Goal: Transaction & Acquisition: Purchase product/service

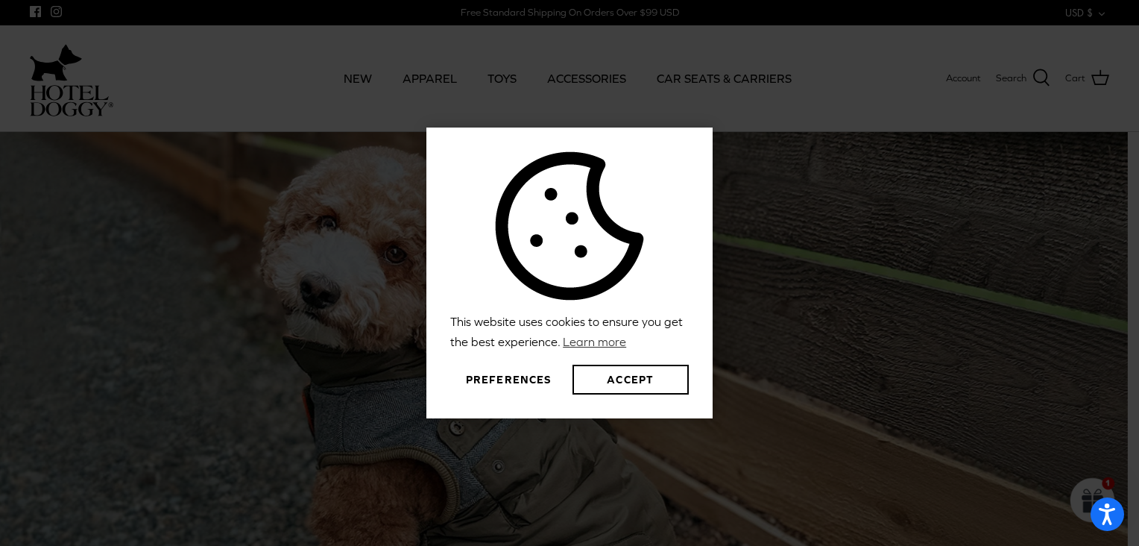
click at [516, 382] on button "Preferences" at bounding box center [508, 379] width 116 height 30
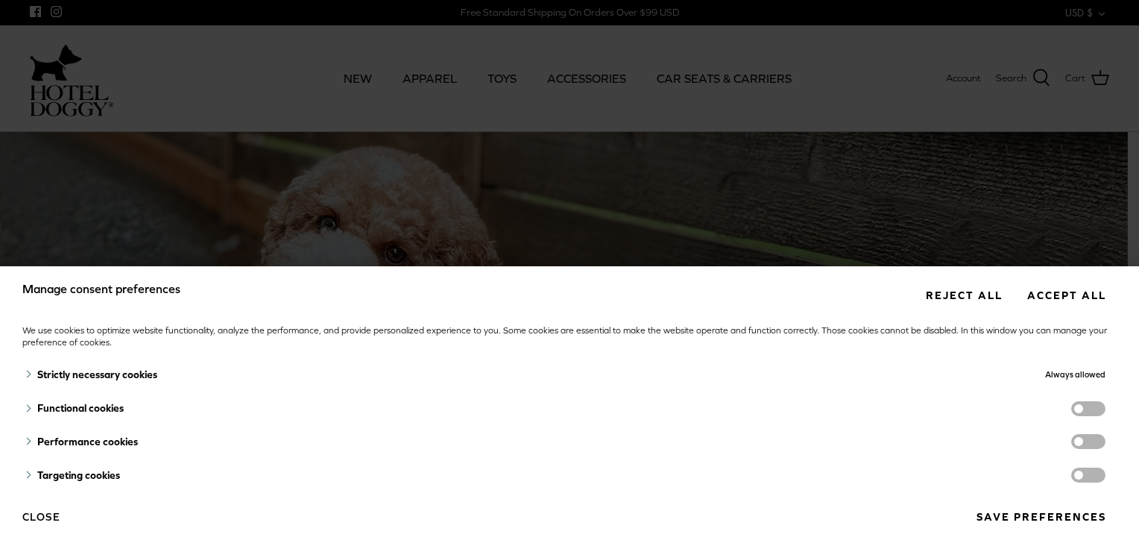
click at [1030, 517] on button "Save preferences" at bounding box center [1040, 517] width 151 height 28
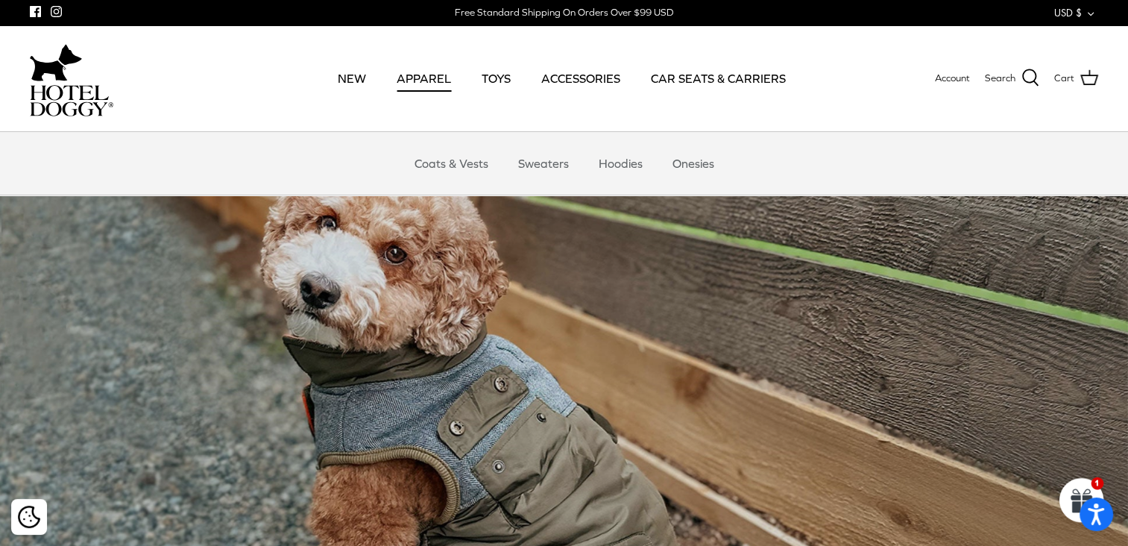
click at [421, 78] on link "APPAREL" at bounding box center [423, 78] width 81 height 51
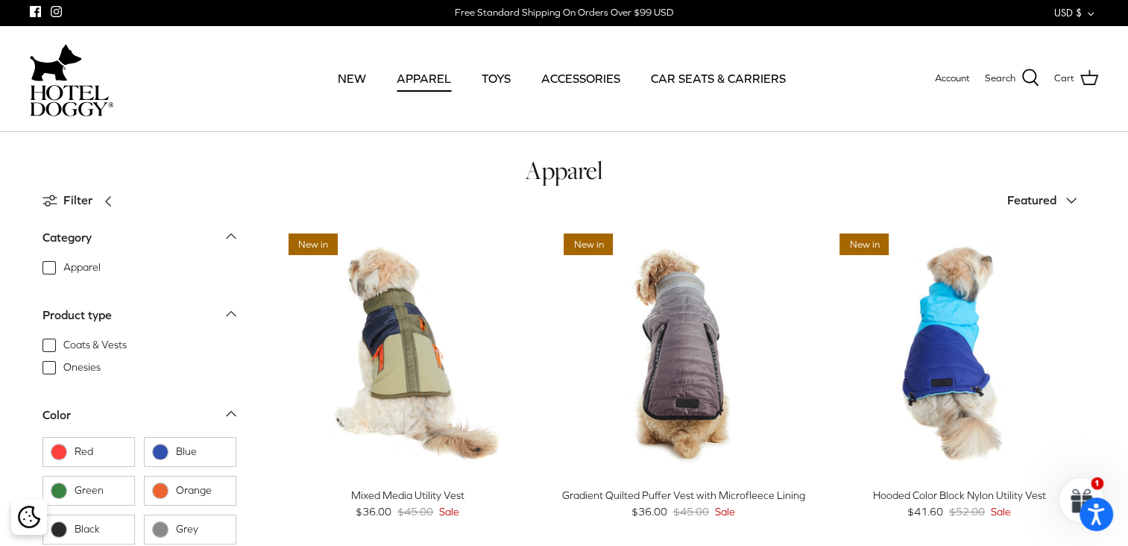
click at [63, 347] on span "Coats & Vests" at bounding box center [94, 345] width 63 height 15
click at [62, 338] on input "Coats & Vests" at bounding box center [62, 337] width 1 height 1
checkbox input "true"
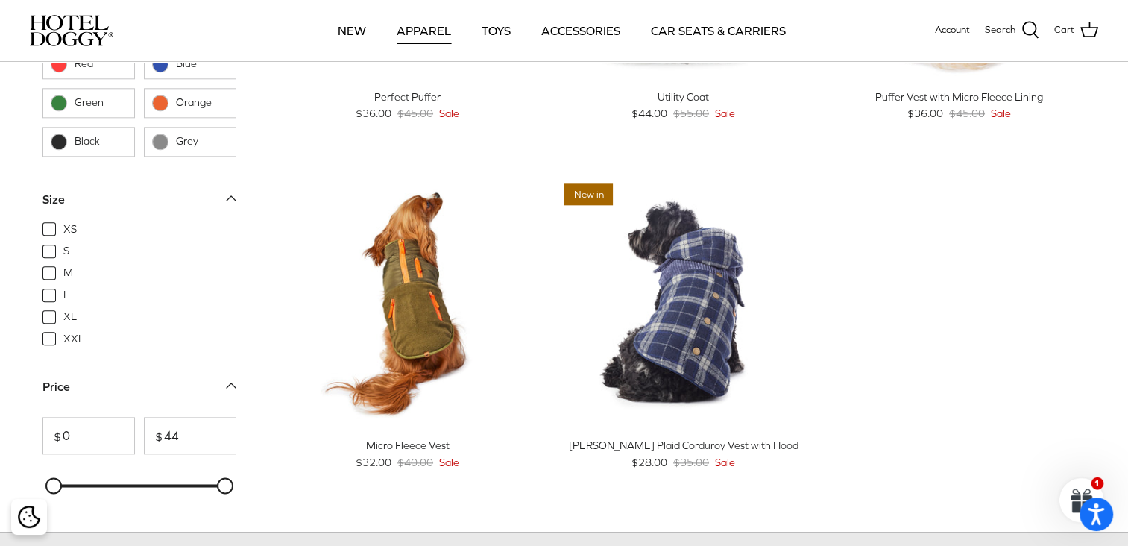
scroll to position [1656, 0]
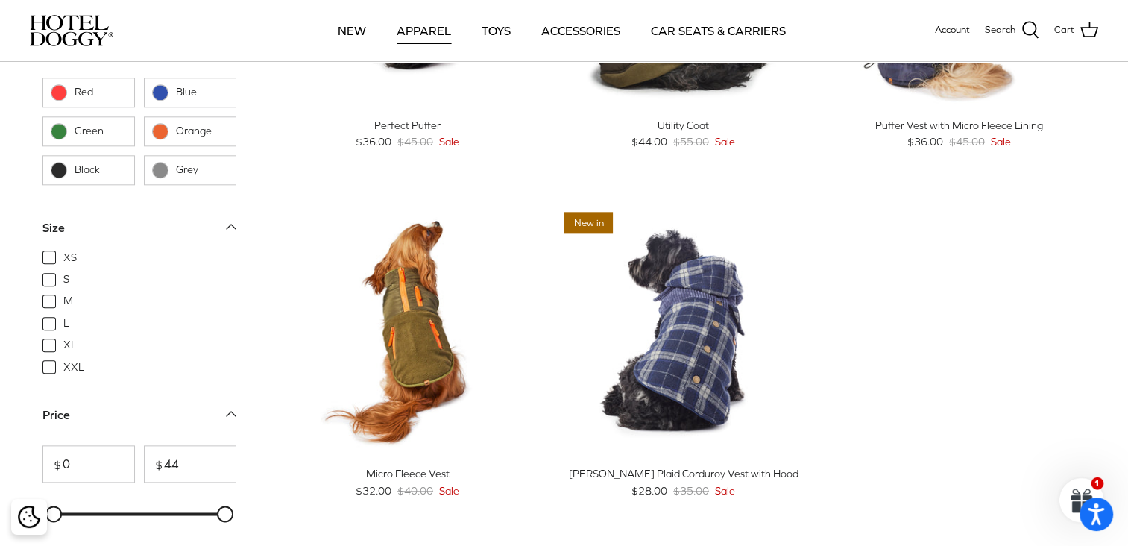
click at [63, 280] on span "S" at bounding box center [66, 279] width 6 height 15
click at [62, 273] on input "S" at bounding box center [62, 271] width 1 height 1
checkbox input "true"
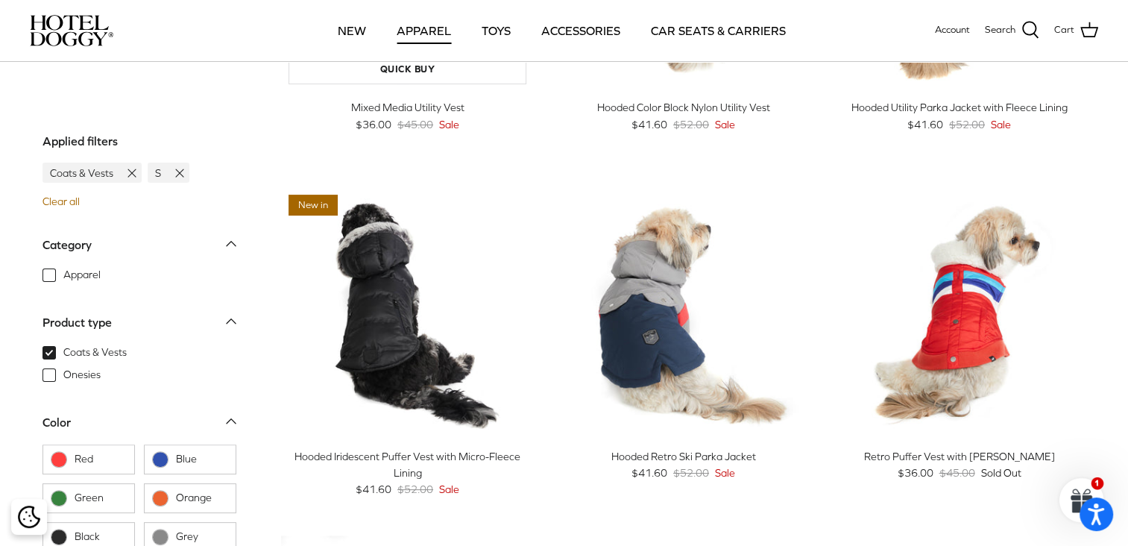
scroll to position [283, 0]
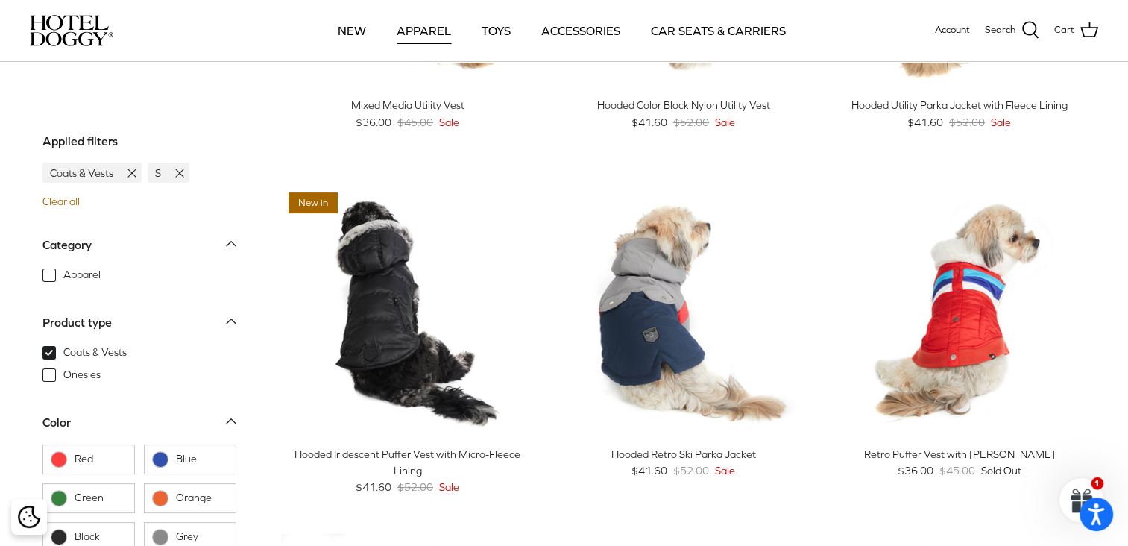
click at [192, 496] on span "Orange" at bounding box center [202, 497] width 52 height 15
click at [152, 496] on input "Orange" at bounding box center [151, 496] width 1 height 1
checkbox input "true"
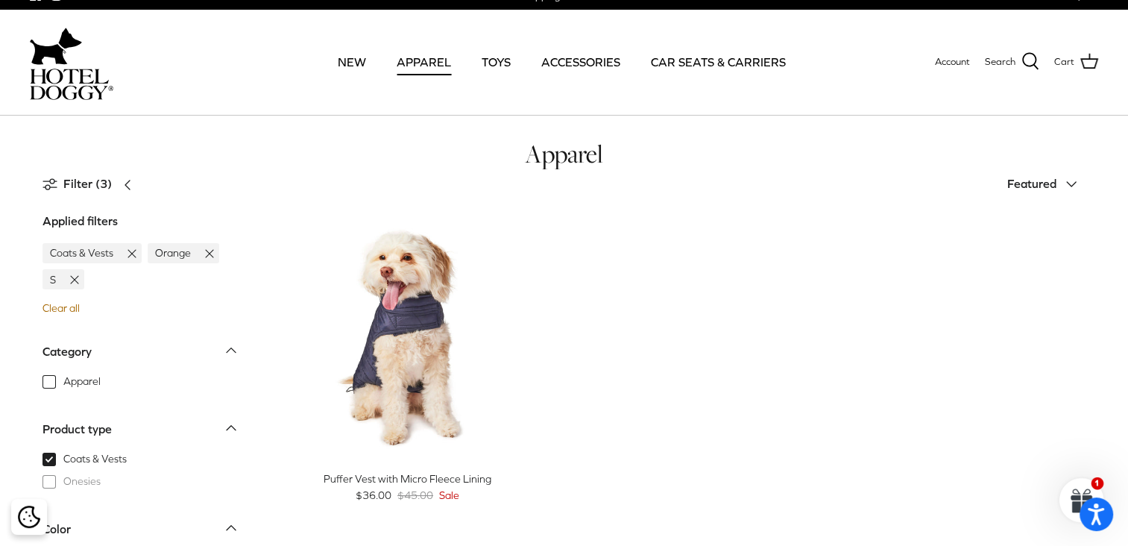
scroll to position [15, 0]
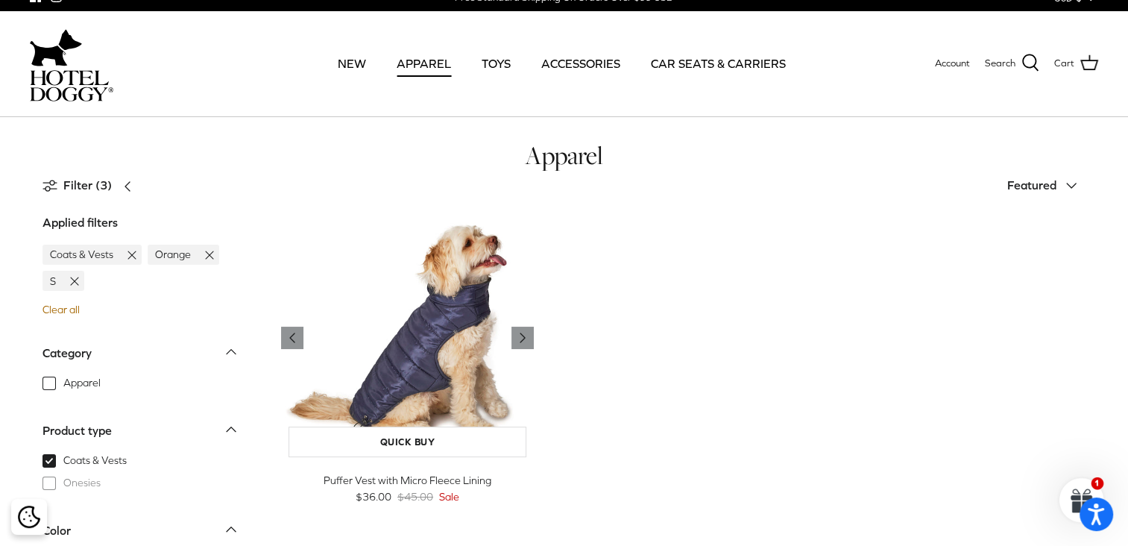
click at [426, 347] on img "Puffer Vest with Micro Fleece Lining" at bounding box center [407, 337] width 253 height 253
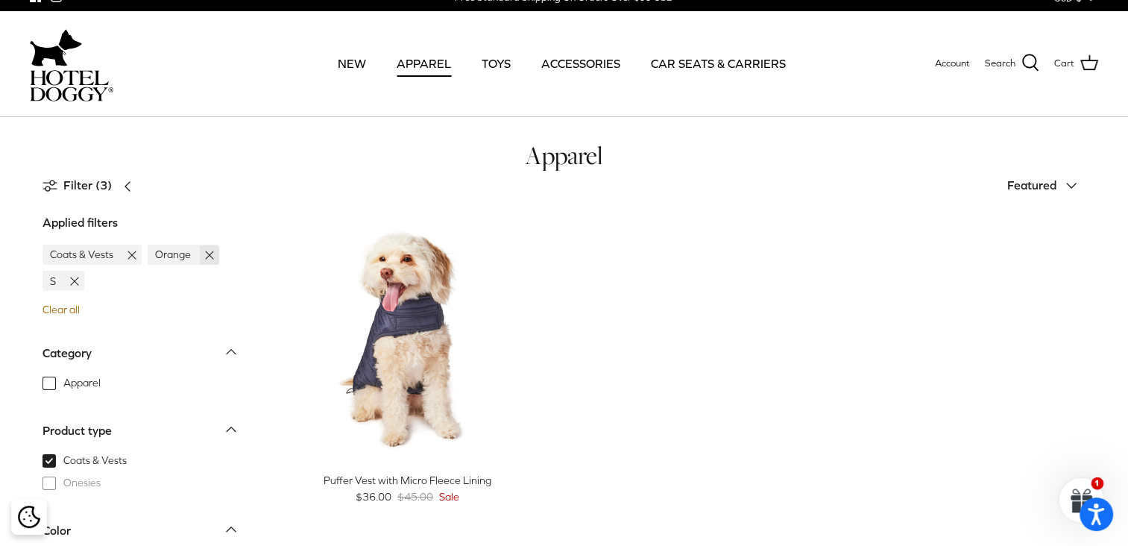
click at [206, 257] on line at bounding box center [209, 254] width 7 height 7
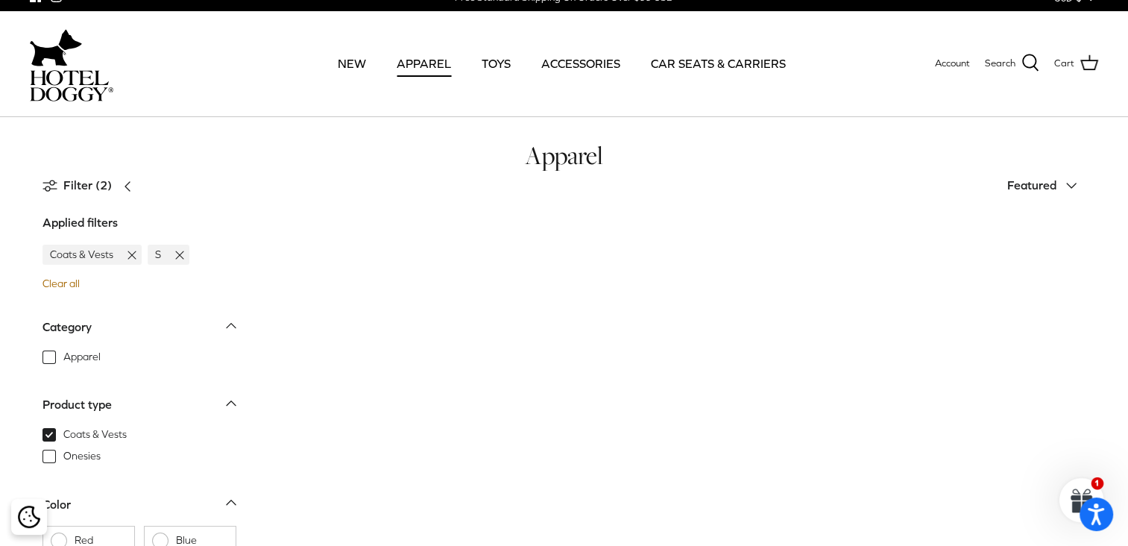
scroll to position [76, 0]
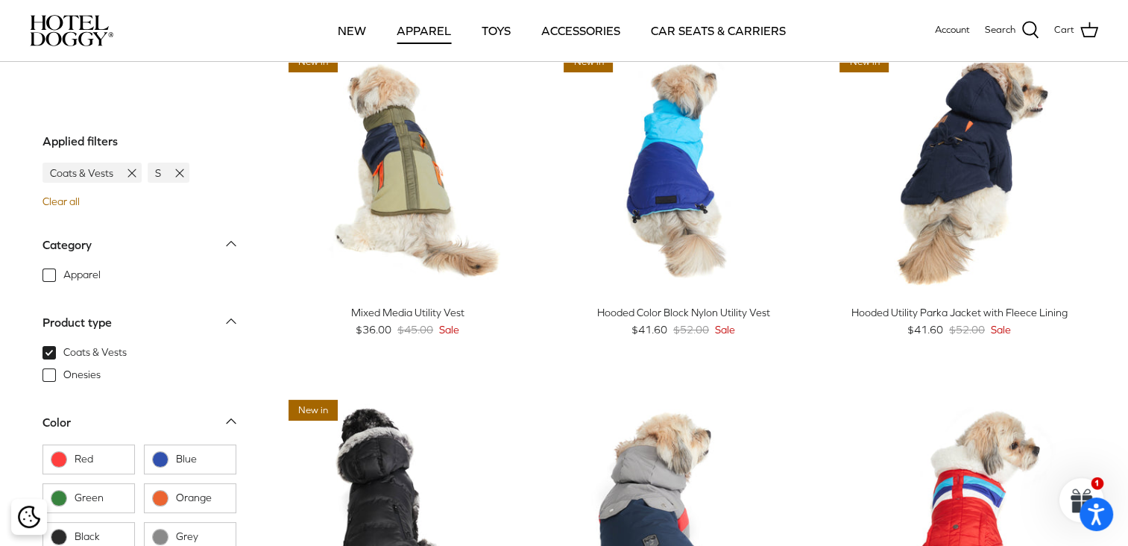
click at [97, 495] on span "Green" at bounding box center [101, 497] width 52 height 15
click at [51, 496] on input "Green" at bounding box center [49, 496] width 1 height 1
checkbox input "true"
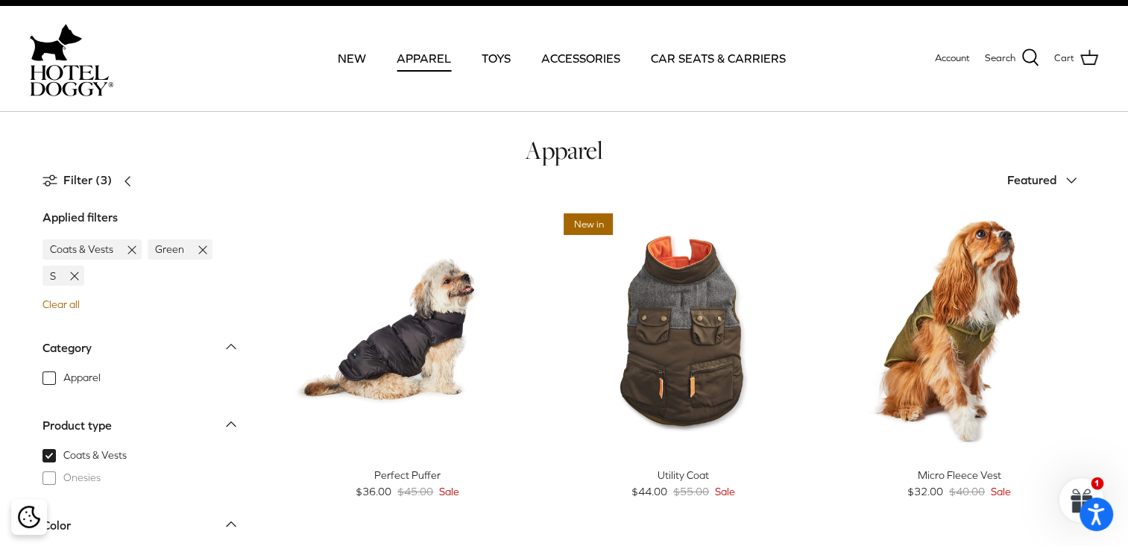
scroll to position [15, 0]
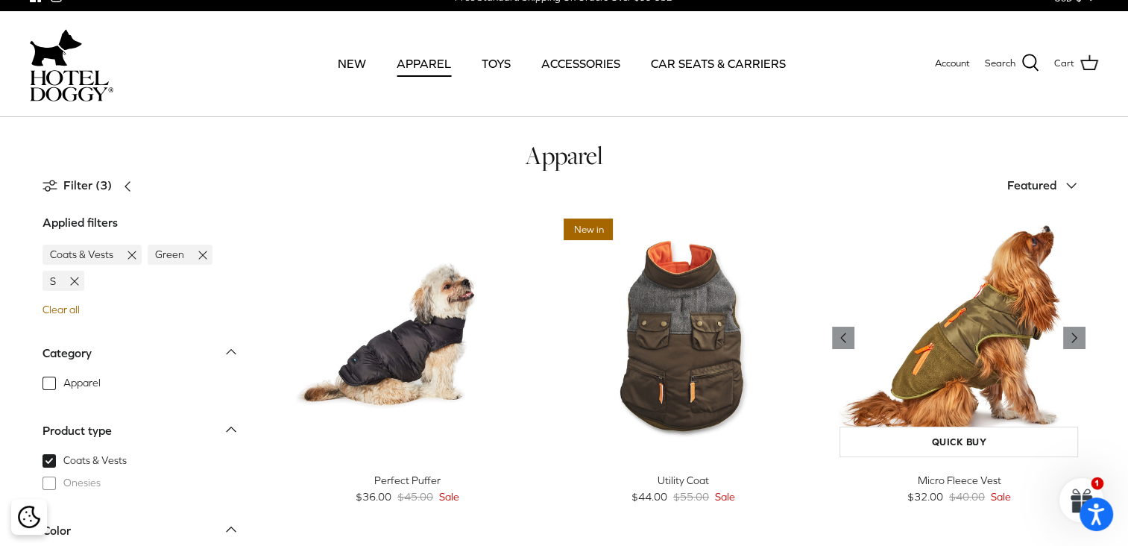
click at [970, 363] on img "Micro Fleece Vest" at bounding box center [958, 337] width 253 height 253
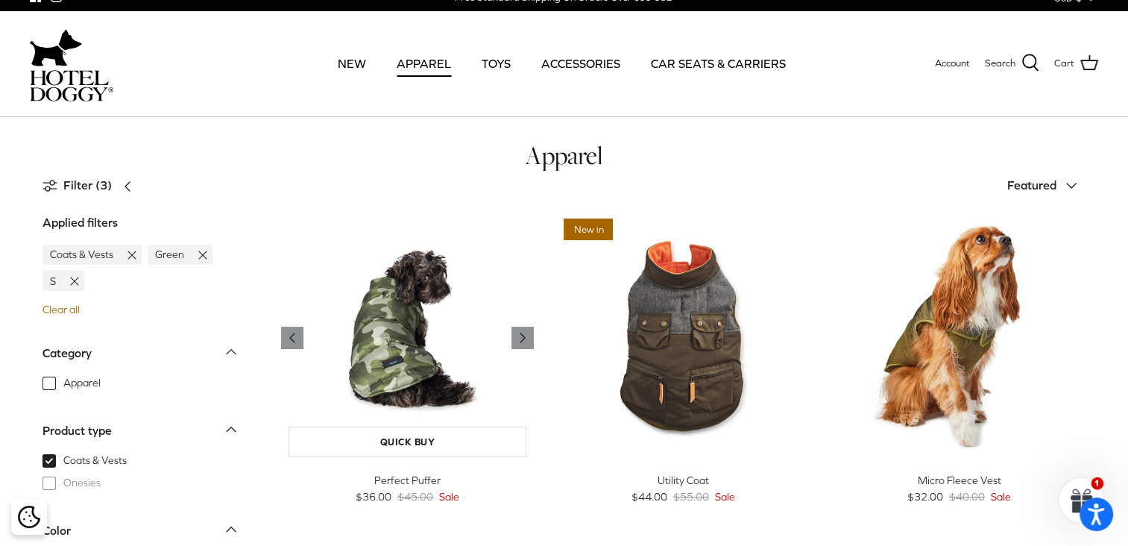
click at [431, 396] on img "Perfect Puffer" at bounding box center [407, 337] width 253 height 253
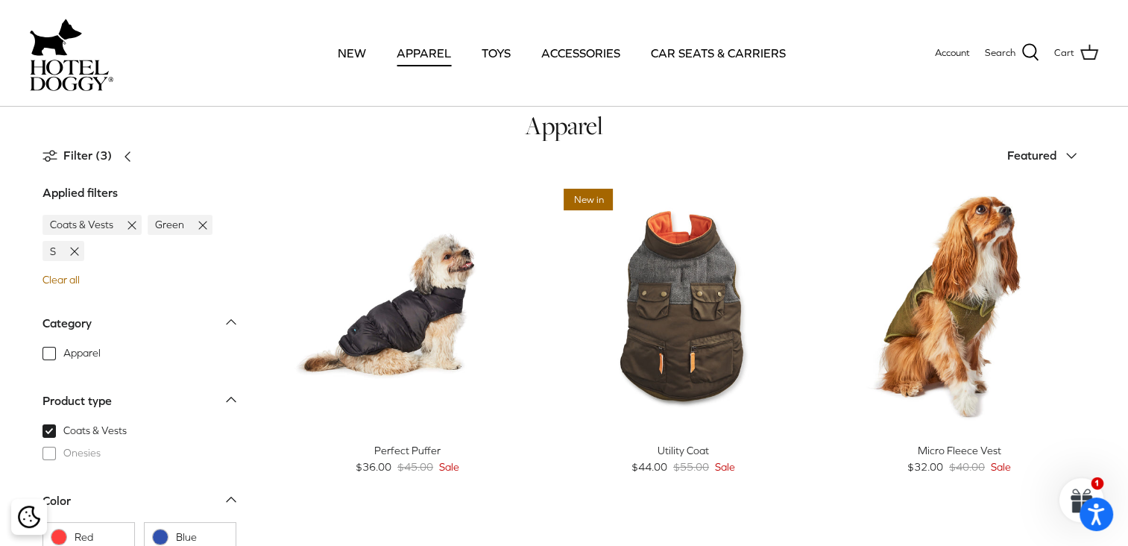
scroll to position [19, 0]
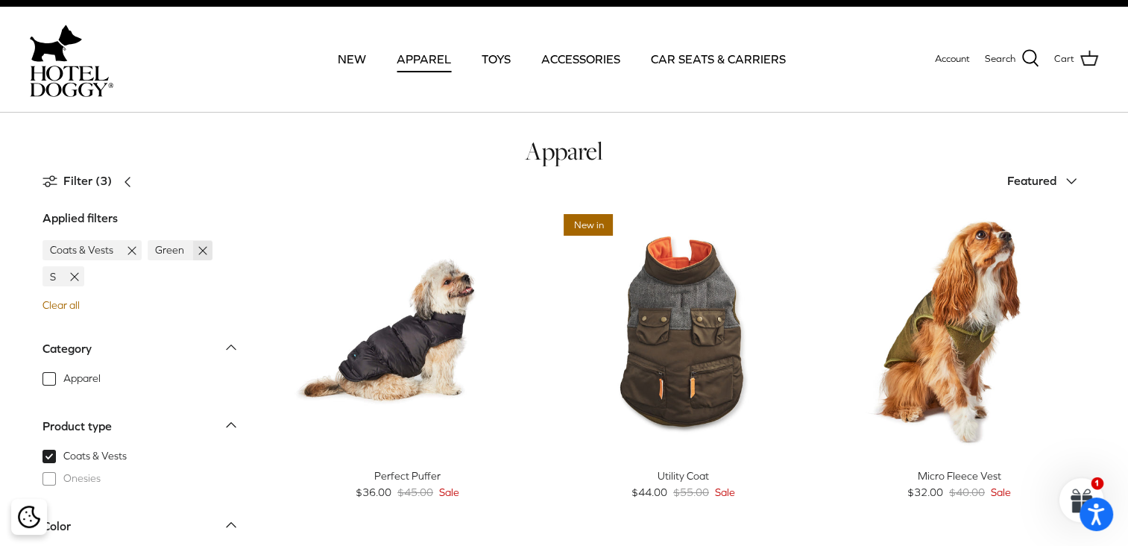
click at [197, 253] on icon at bounding box center [202, 250] width 15 height 15
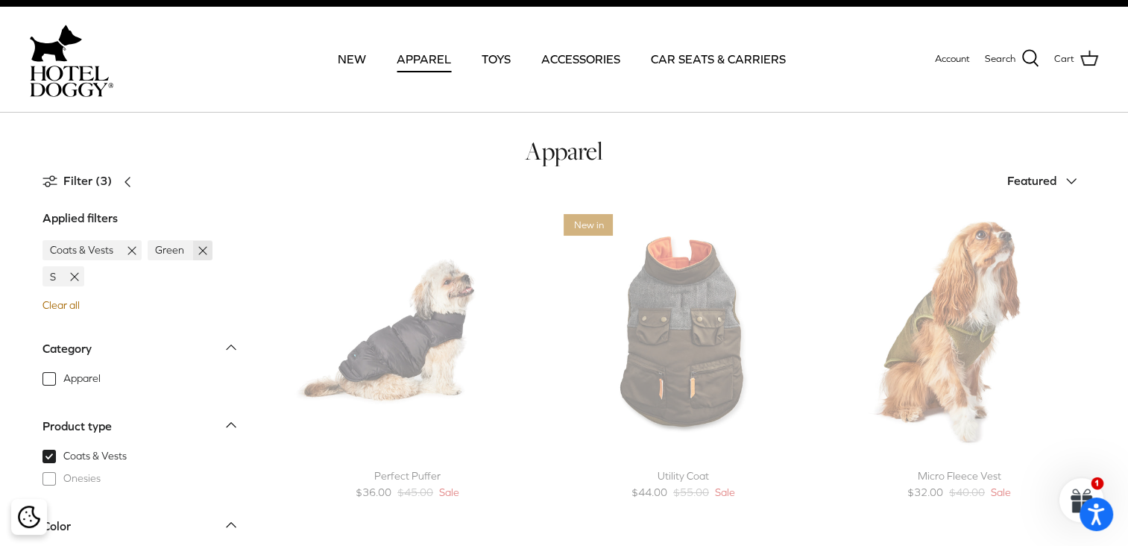
click at [197, 253] on icon at bounding box center [202, 250] width 15 height 15
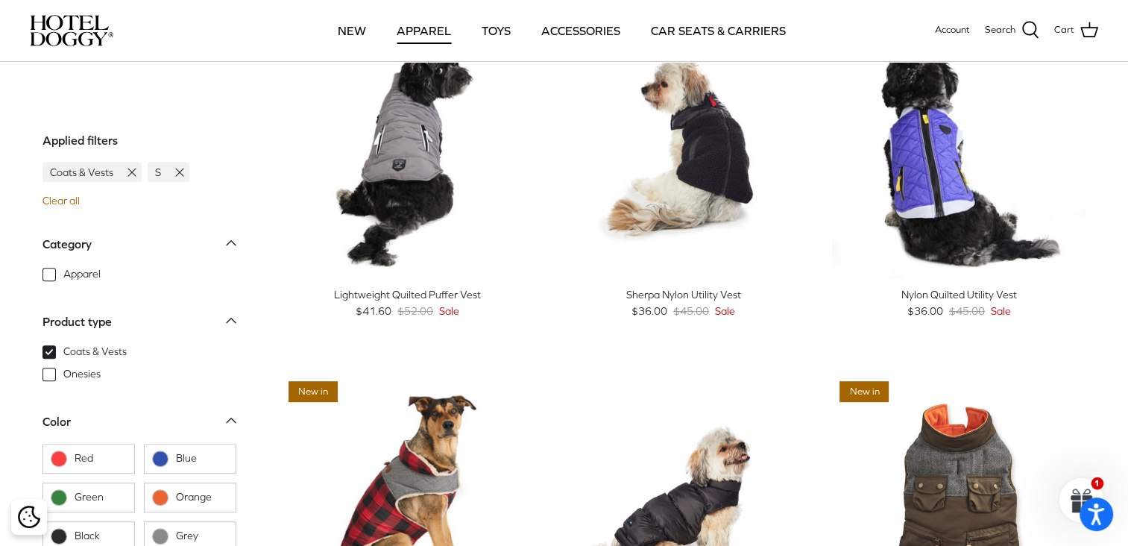
scroll to position [792, 0]
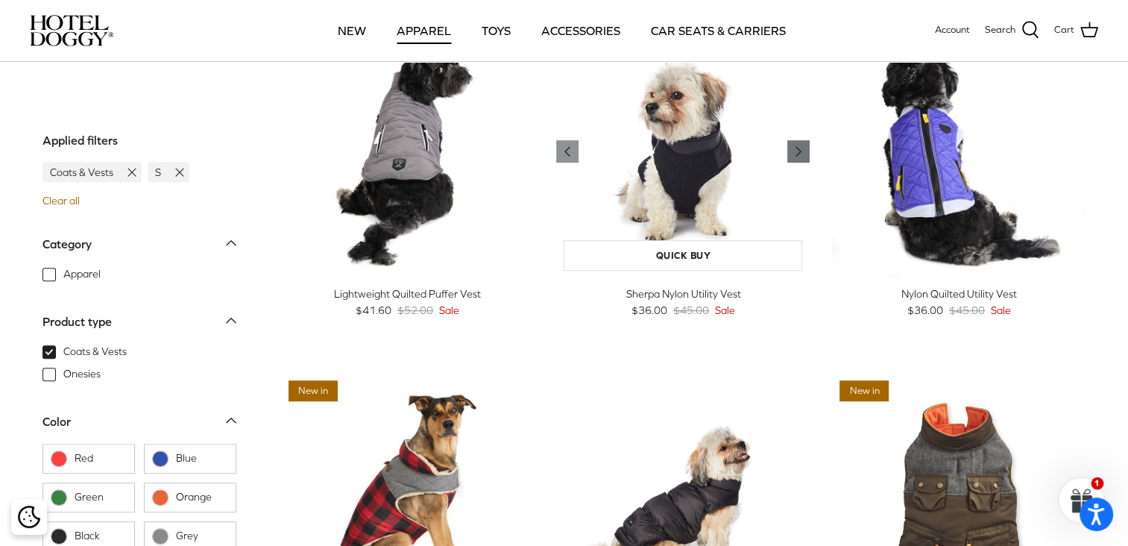
click at [796, 152] on polyline "Previous" at bounding box center [798, 151] width 4 height 9
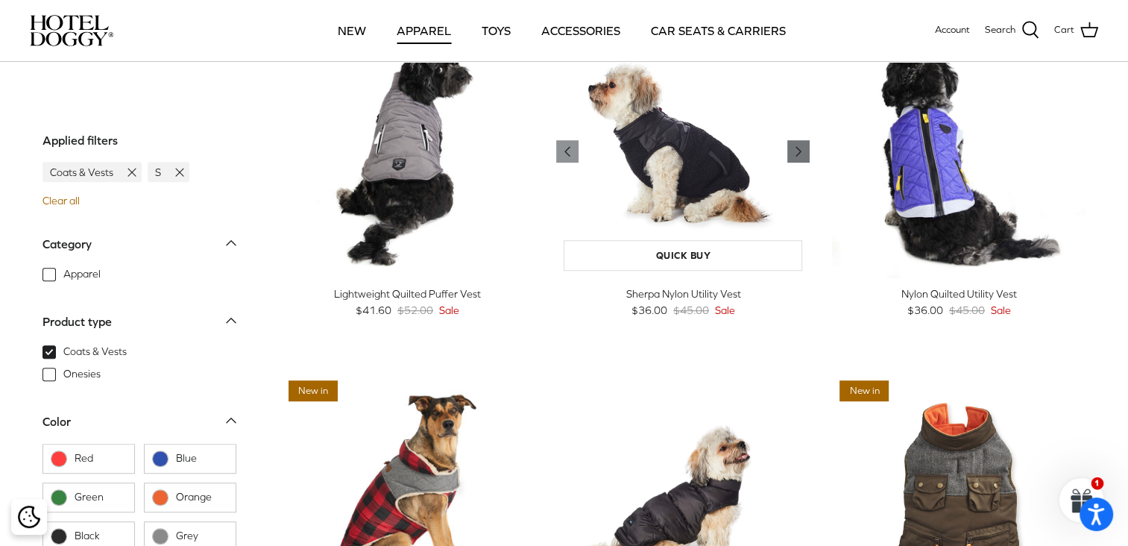
click at [796, 152] on polyline "Previous" at bounding box center [798, 151] width 4 height 9
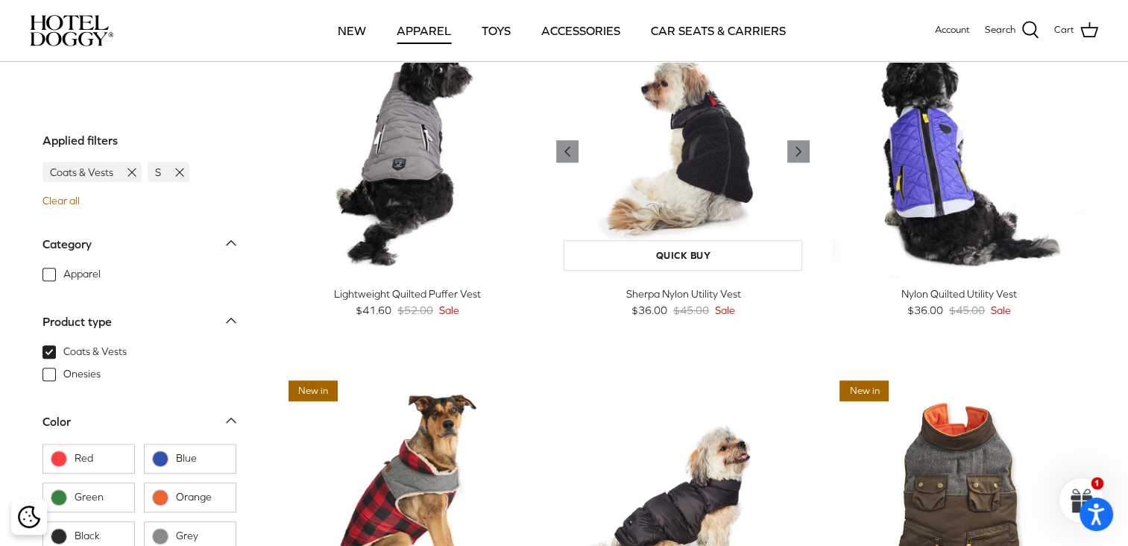
click at [675, 194] on img "Sherpa Nylon Utility Vest" at bounding box center [682, 151] width 253 height 253
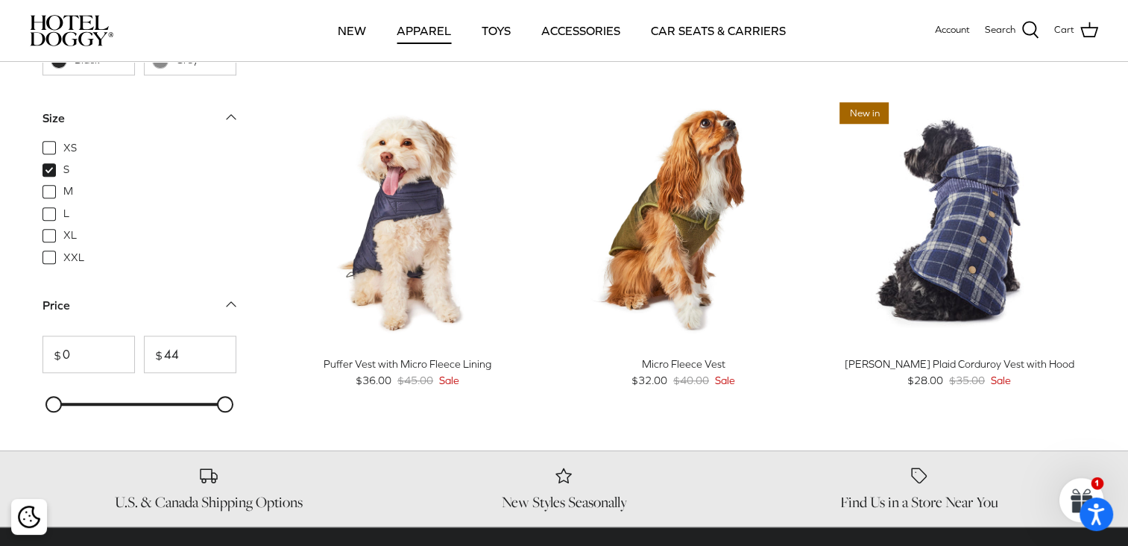
scroll to position [1447, 0]
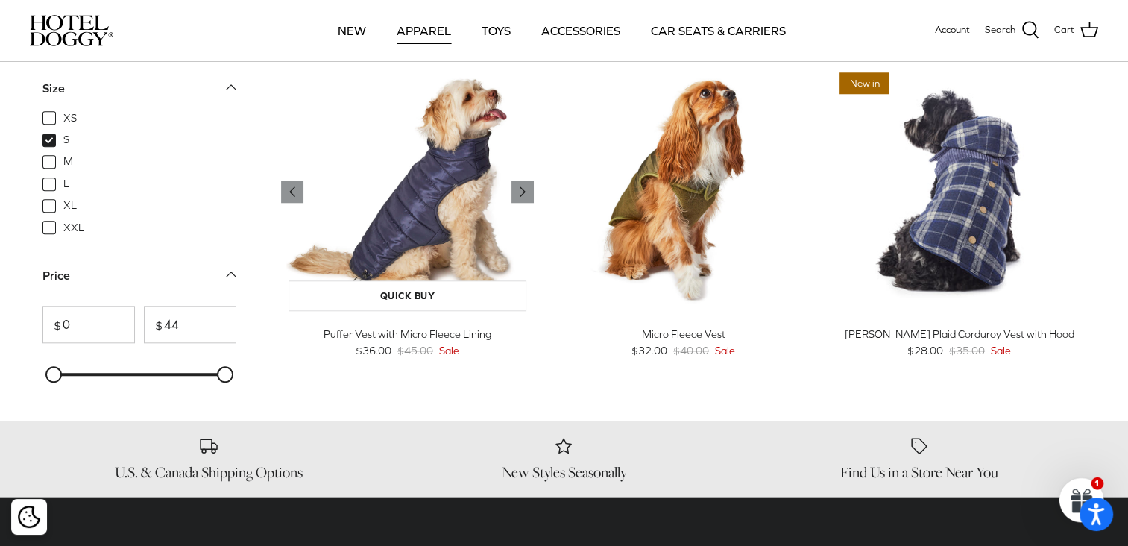
click at [441, 215] on img "Puffer Vest with Micro Fleece Lining" at bounding box center [407, 191] width 253 height 253
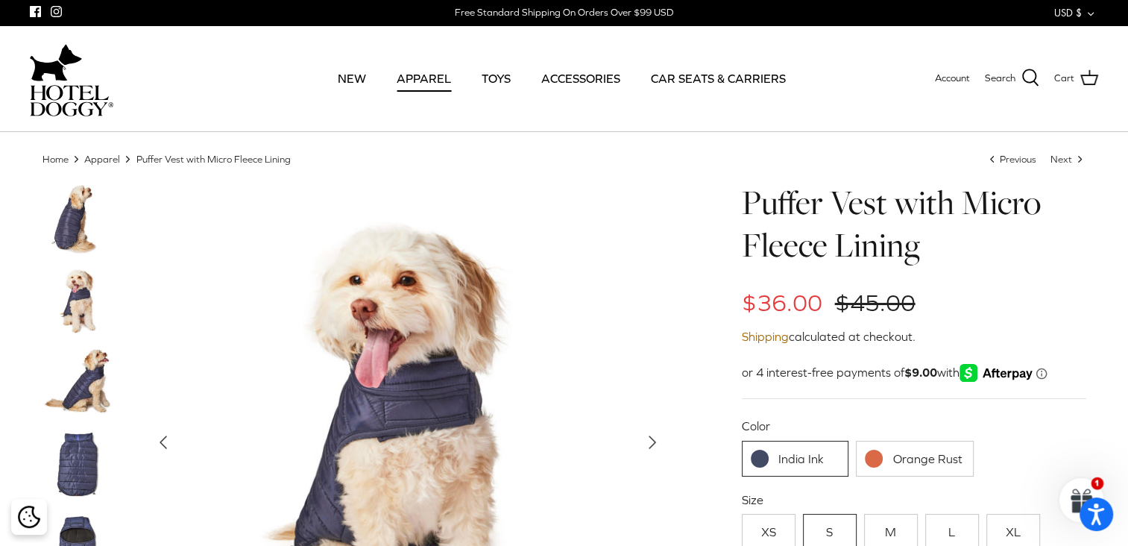
click at [917, 457] on link "Orange Rust" at bounding box center [915, 459] width 118 height 36
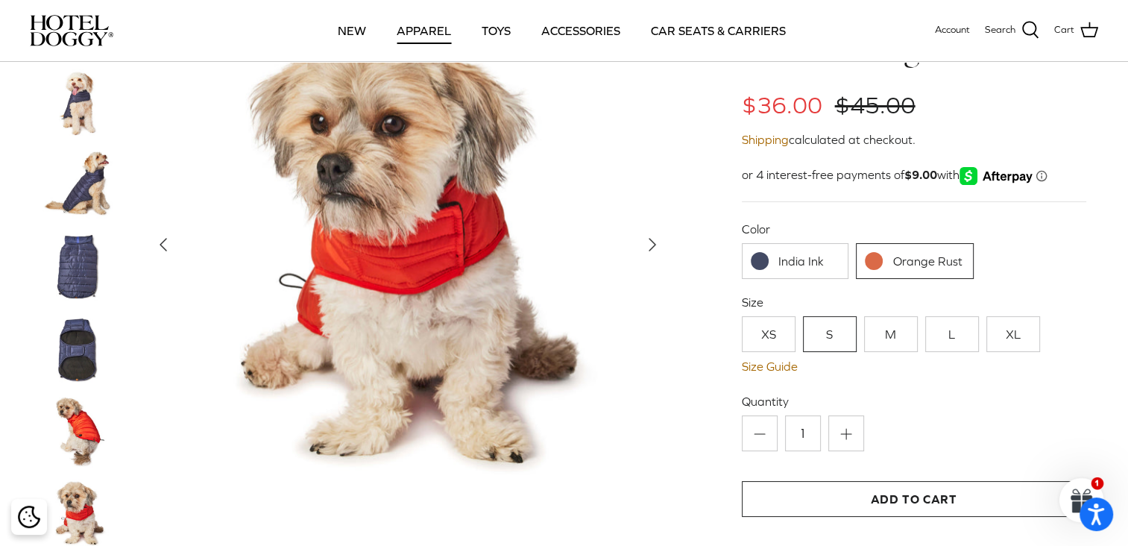
scroll to position [89, 0]
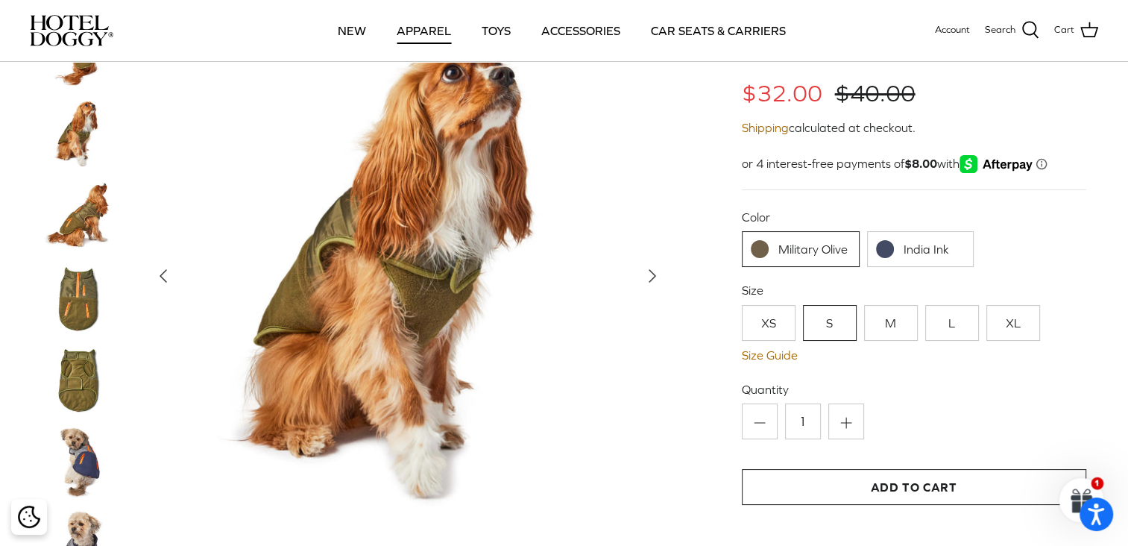
scroll to position [89, 0]
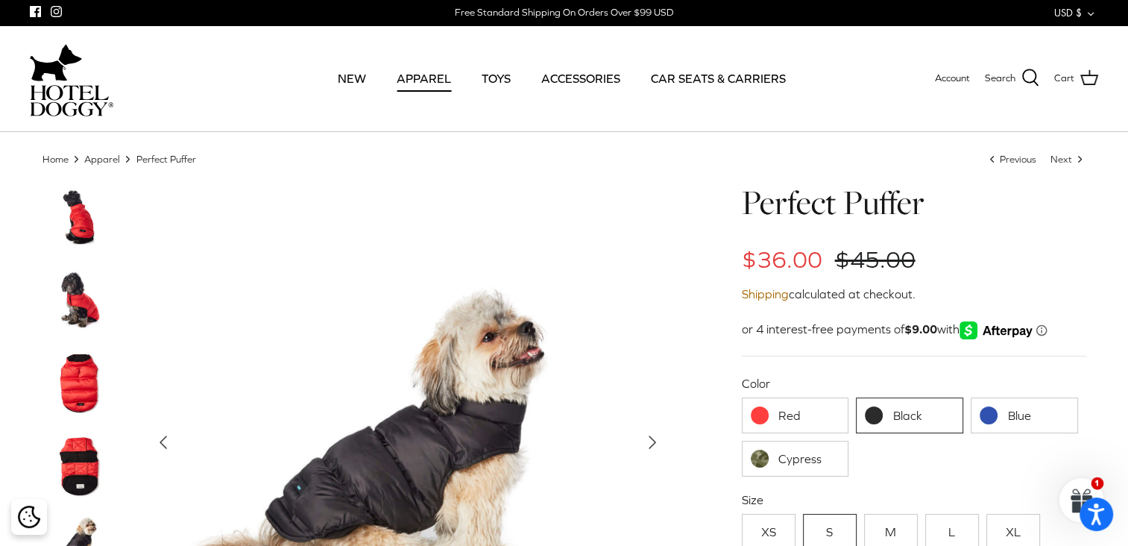
click at [797, 458] on link "Cypress" at bounding box center [795, 459] width 107 height 36
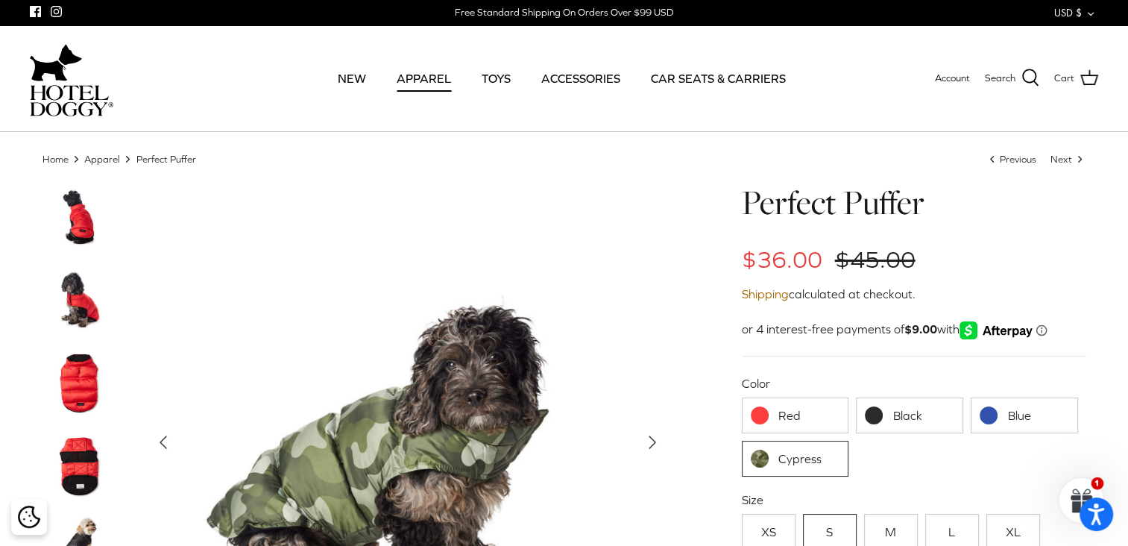
click at [793, 417] on link "Red" at bounding box center [795, 415] width 107 height 36
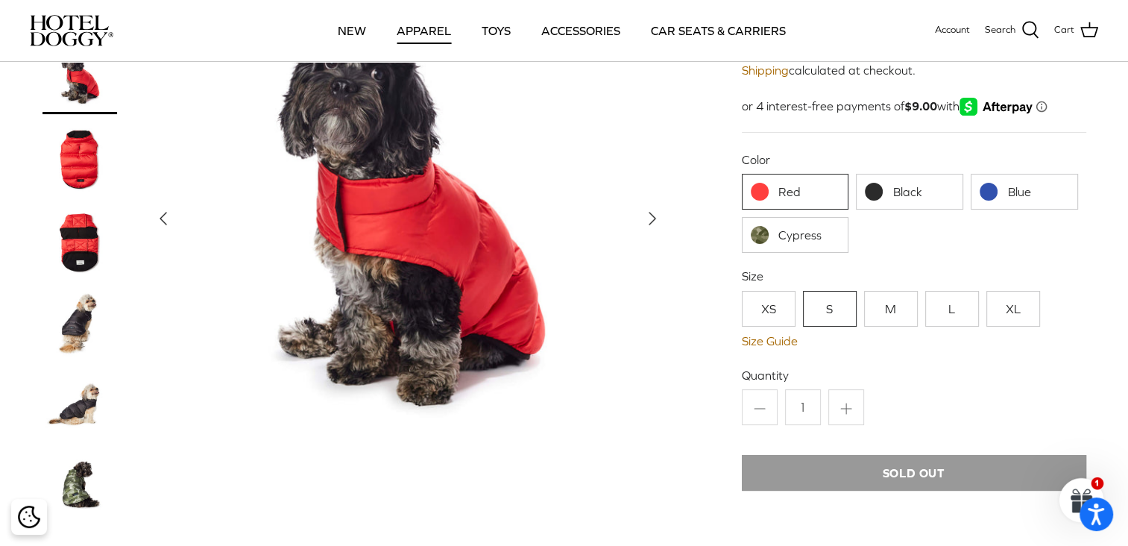
scroll to position [119, 0]
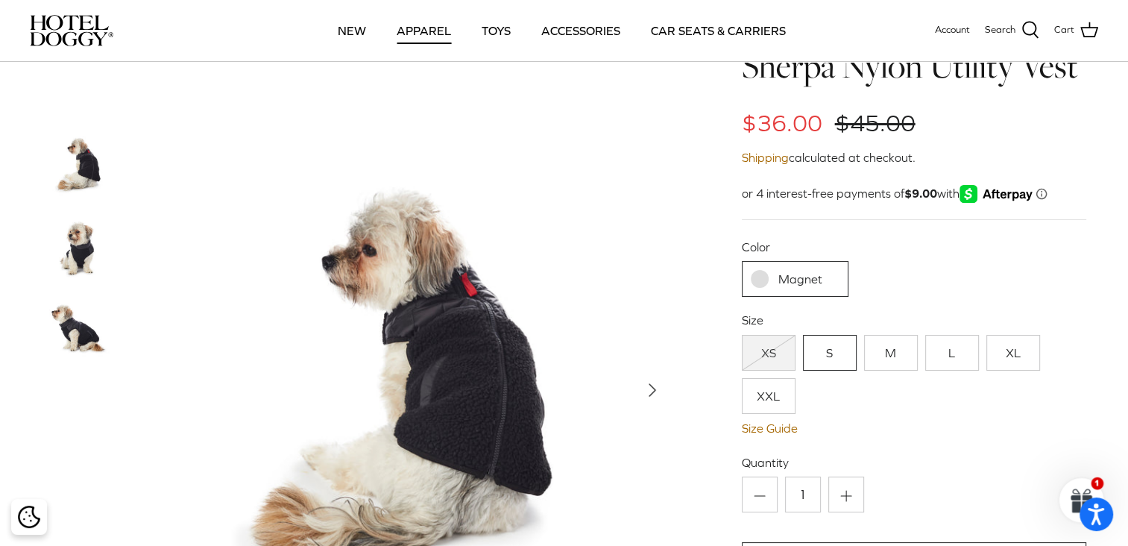
scroll to position [149, 0]
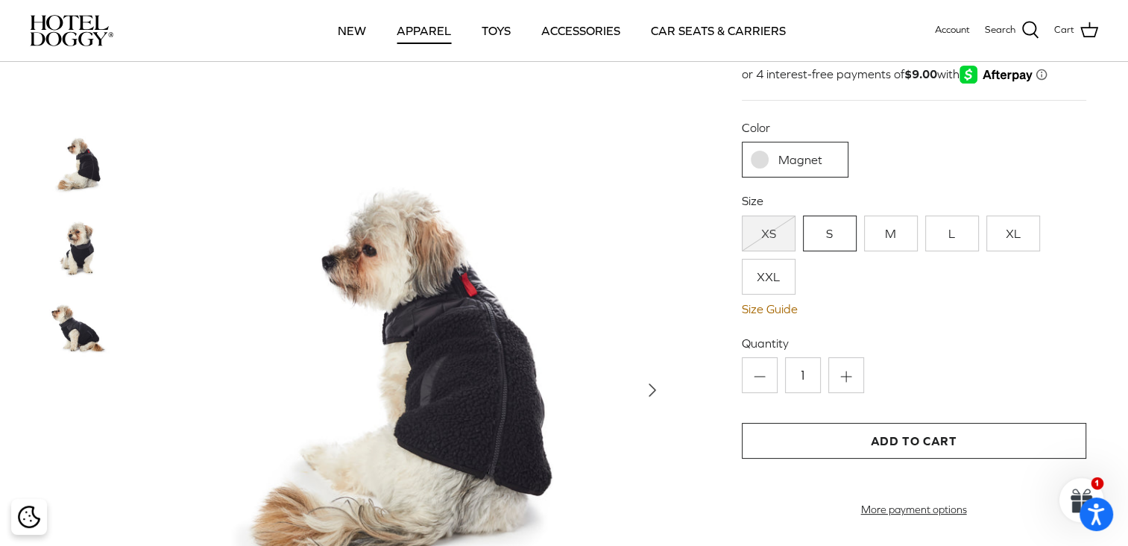
click at [787, 159] on link "Magnet" at bounding box center [795, 160] width 107 height 36
click at [823, 239] on link "S" at bounding box center [830, 233] width 54 height 36
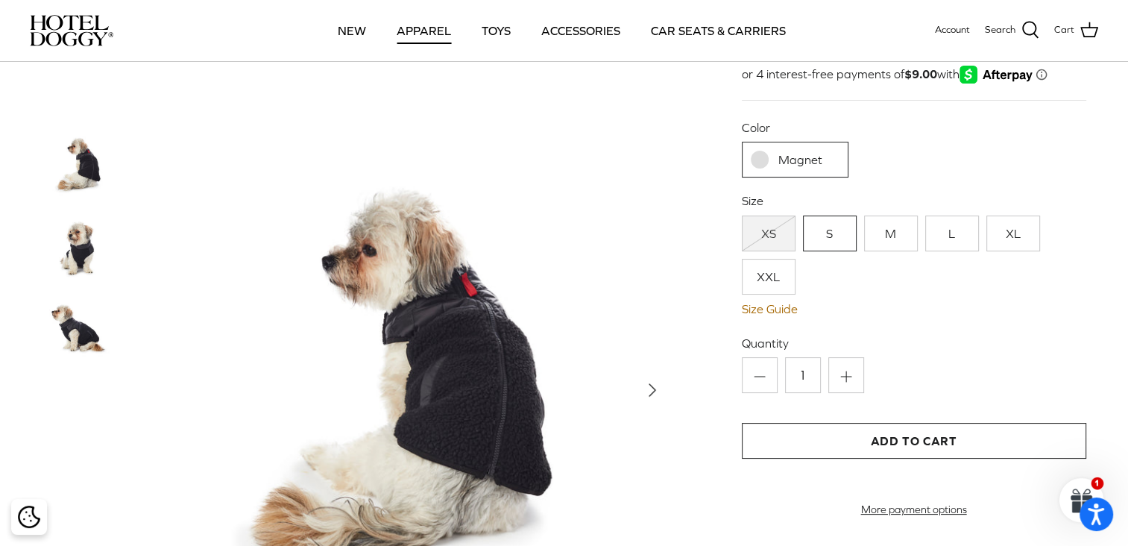
click at [826, 232] on link "S" at bounding box center [830, 233] width 54 height 36
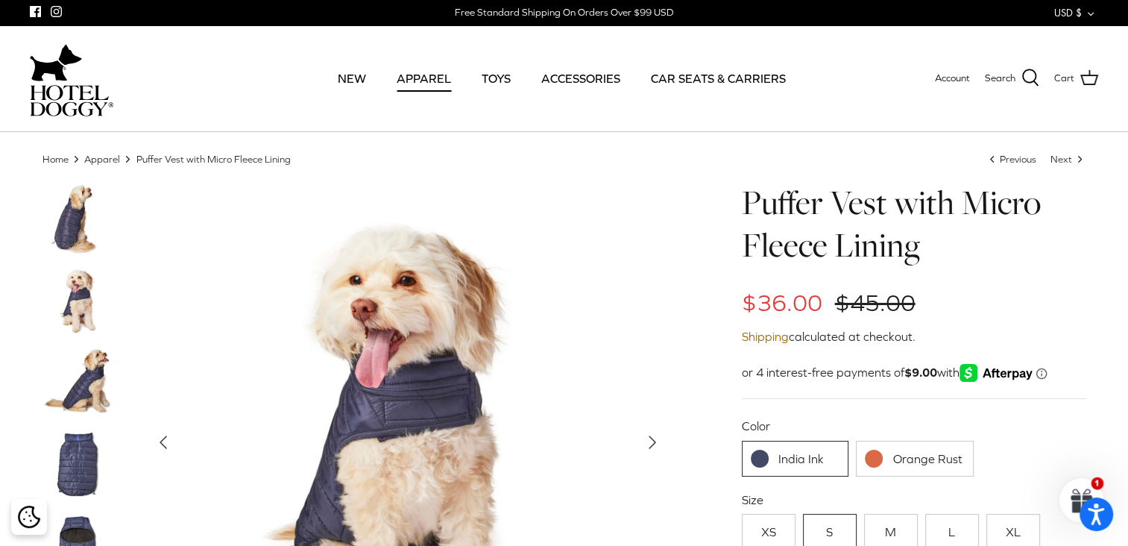
click at [910, 463] on link "Orange Rust" at bounding box center [915, 459] width 118 height 36
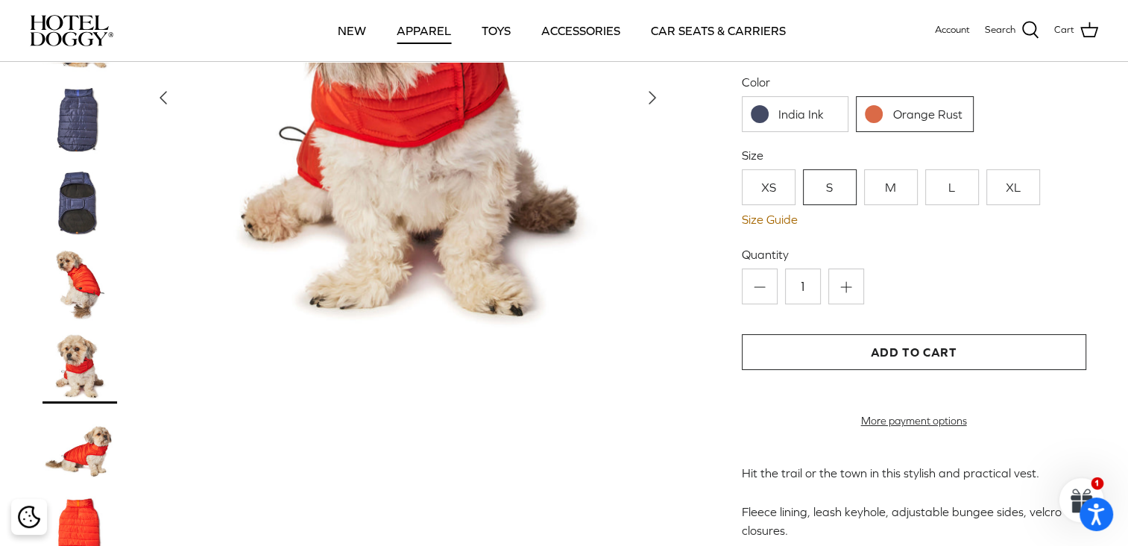
scroll to position [239, 0]
click at [92, 473] on img at bounding box center [79, 447] width 75 height 75
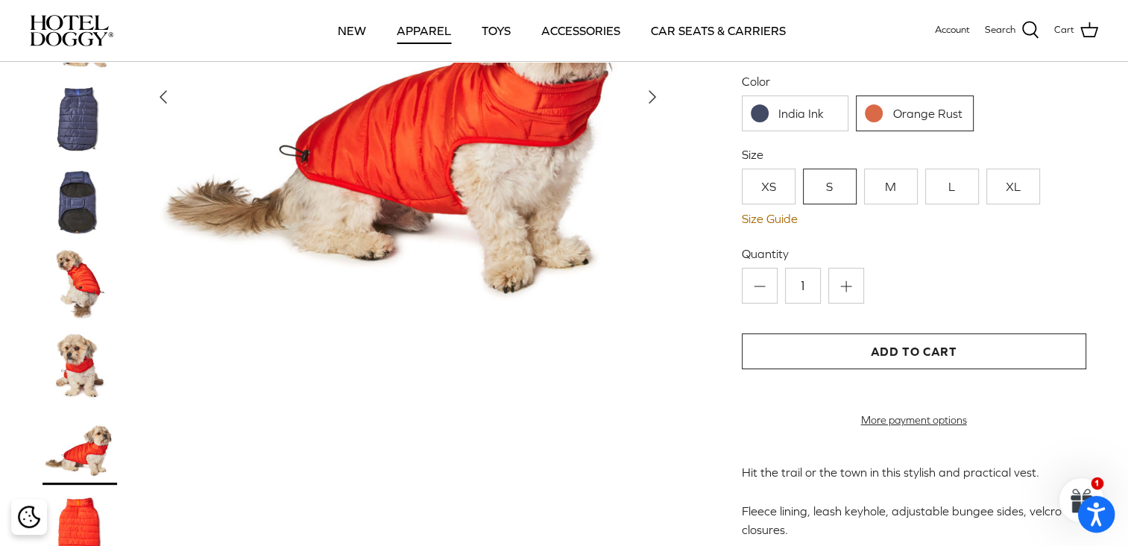
click at [1097, 507] on icon "Open accessiBe: accessibility options, statement and help" at bounding box center [1096, 514] width 18 height 24
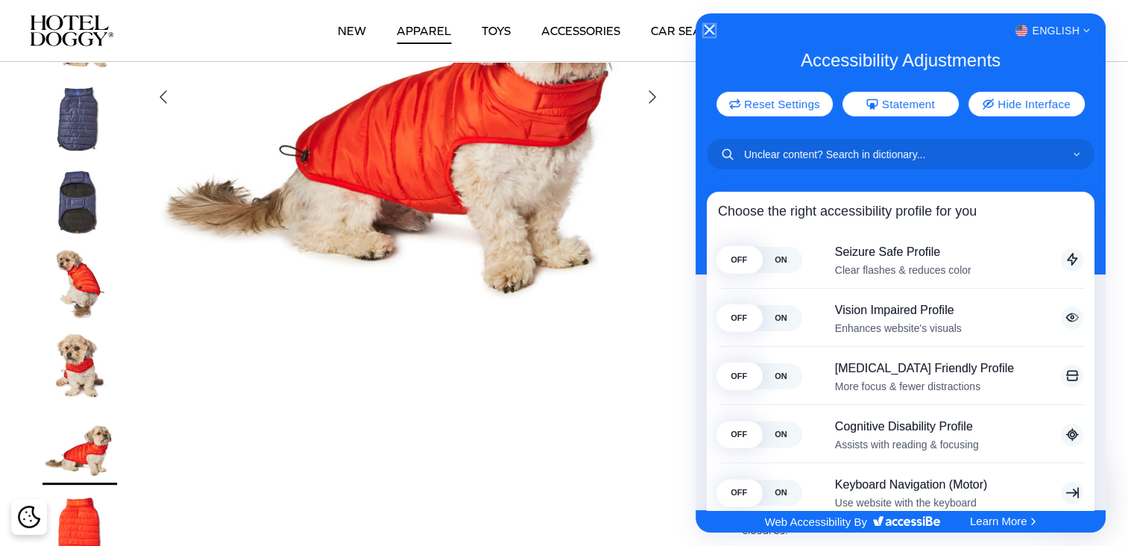
click at [710, 30] on icon "Close Accessibility Interface" at bounding box center [709, 30] width 10 height 10
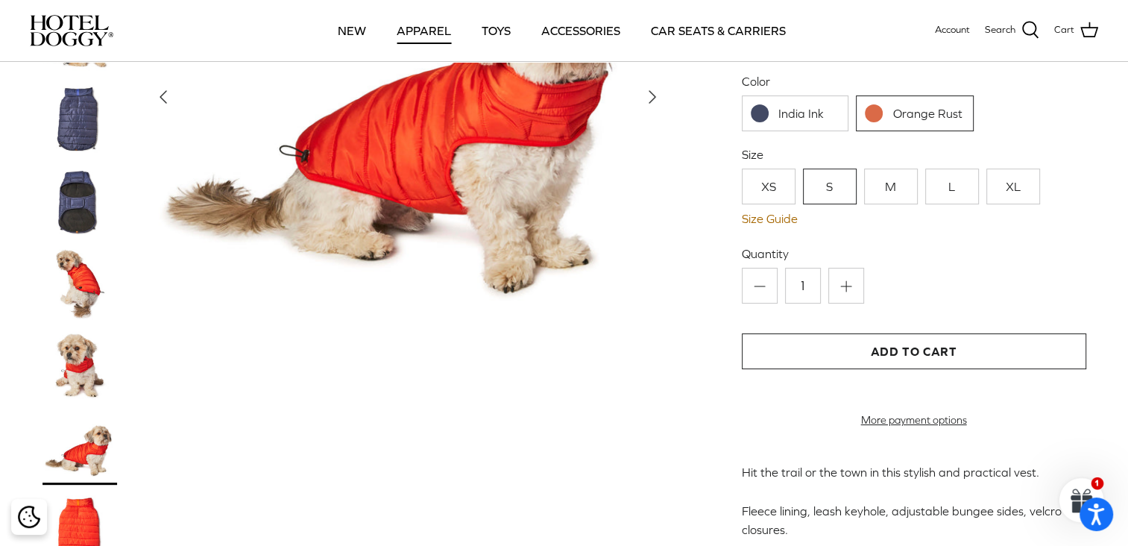
scroll to position [179, 0]
